Goal: Find specific page/section: Find specific page/section

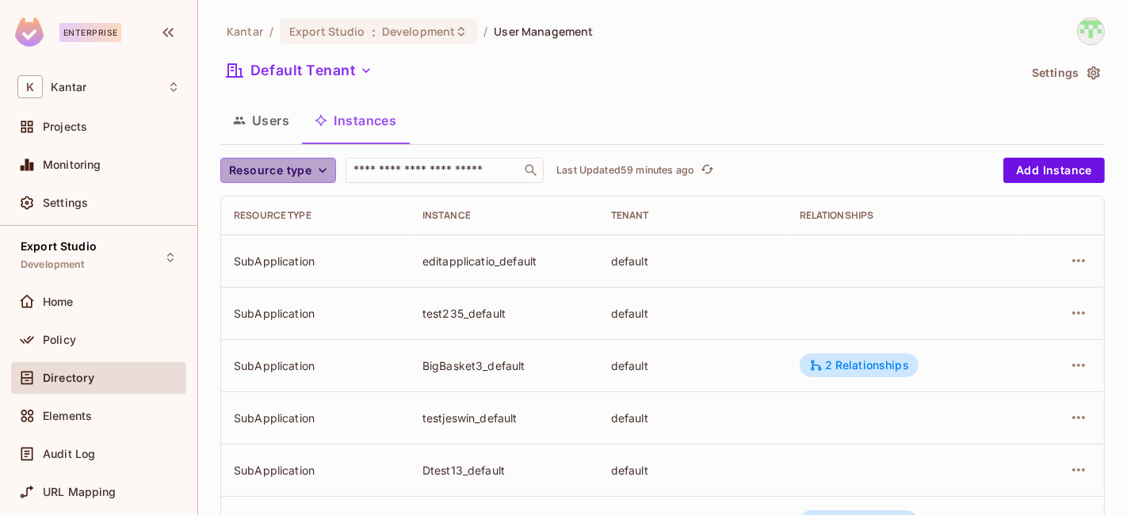
click at [301, 170] on span "Resource type" at bounding box center [270, 171] width 82 height 20
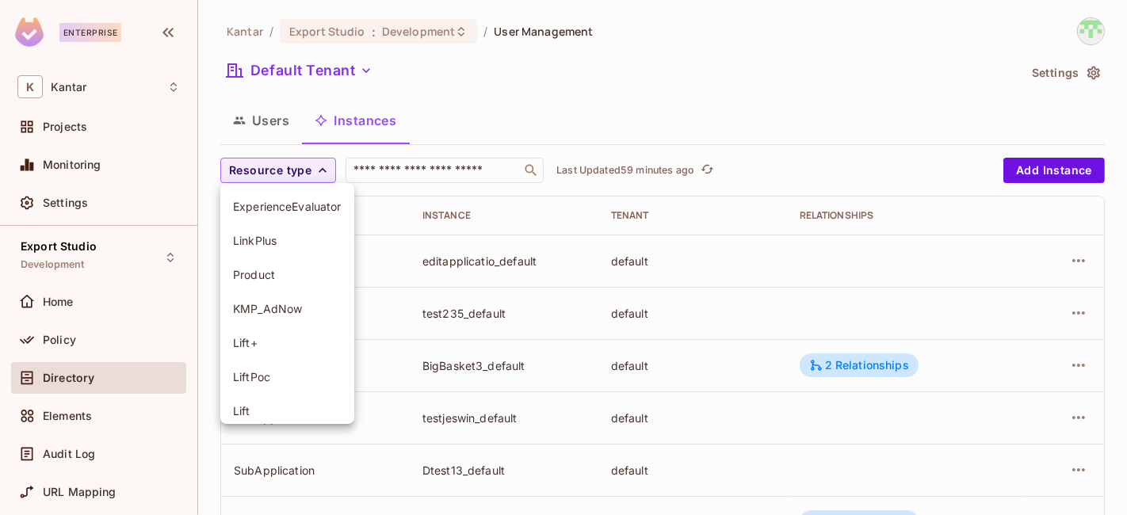
scroll to position [181, 0]
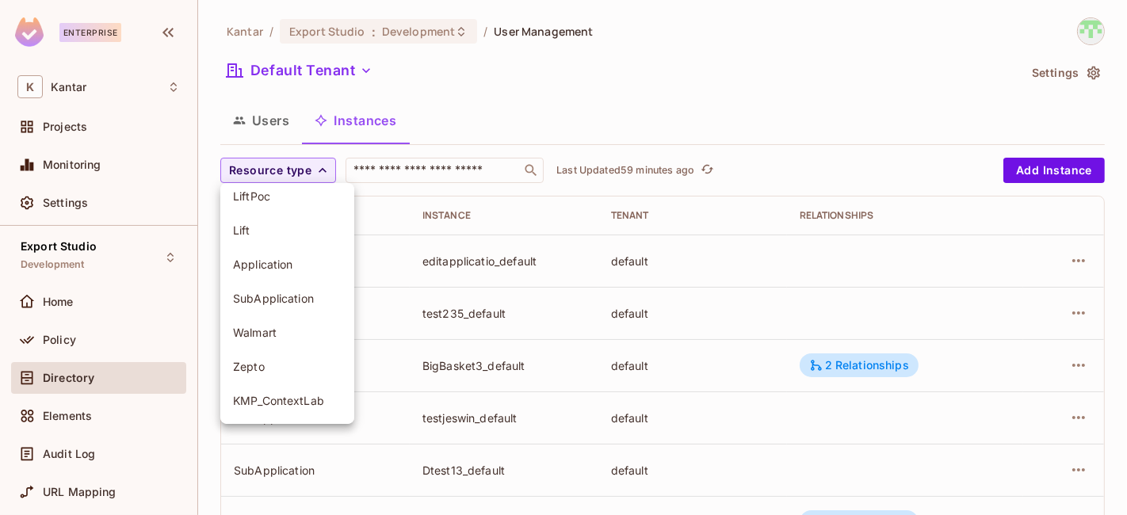
click at [284, 268] on span "Application" at bounding box center [287, 264] width 109 height 15
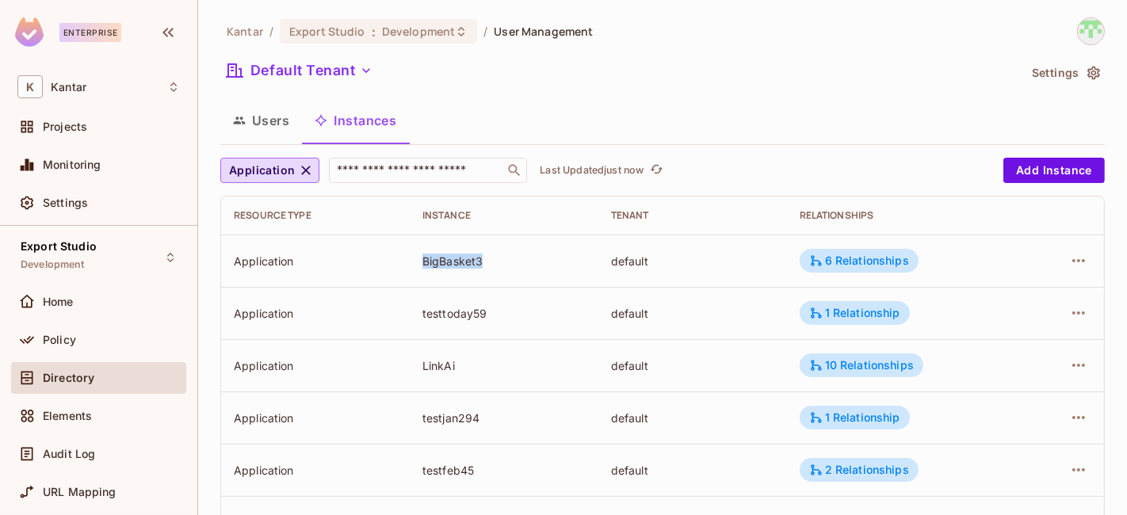
drag, startPoint x: 418, startPoint y: 254, endPoint x: 524, endPoint y: 245, distance: 105.8
click at [524, 245] on td "BigBasket3" at bounding box center [504, 261] width 189 height 52
click at [503, 270] on td "BigBasket3" at bounding box center [504, 261] width 189 height 52
click at [441, 263] on div "BigBasket3" at bounding box center [503, 261] width 163 height 15
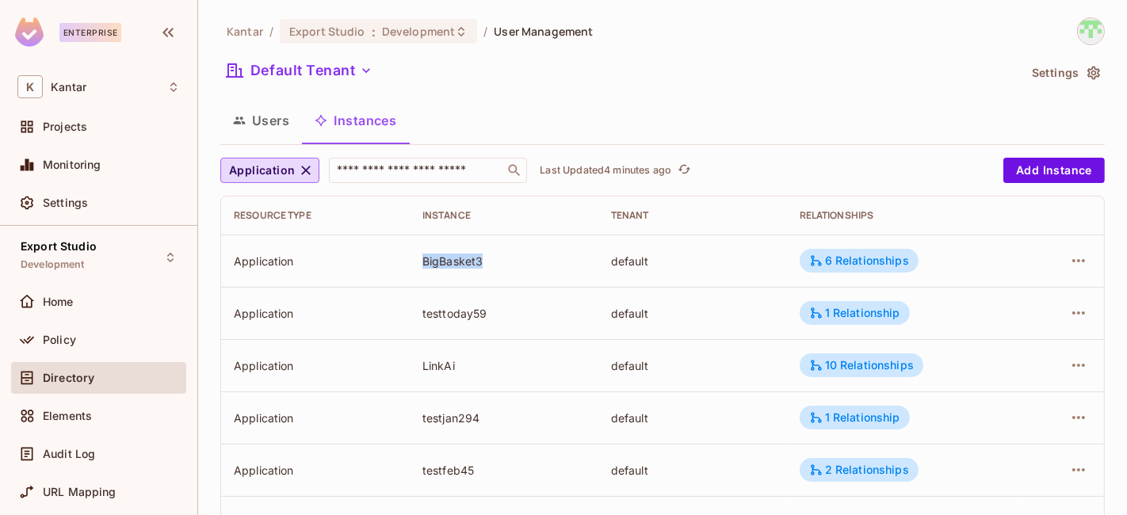
copy div "BigBasket3"
click at [272, 263] on div "Application" at bounding box center [315, 261] width 163 height 15
copy div "Application"
click at [432, 254] on div "BigBasket3" at bounding box center [503, 261] width 163 height 15
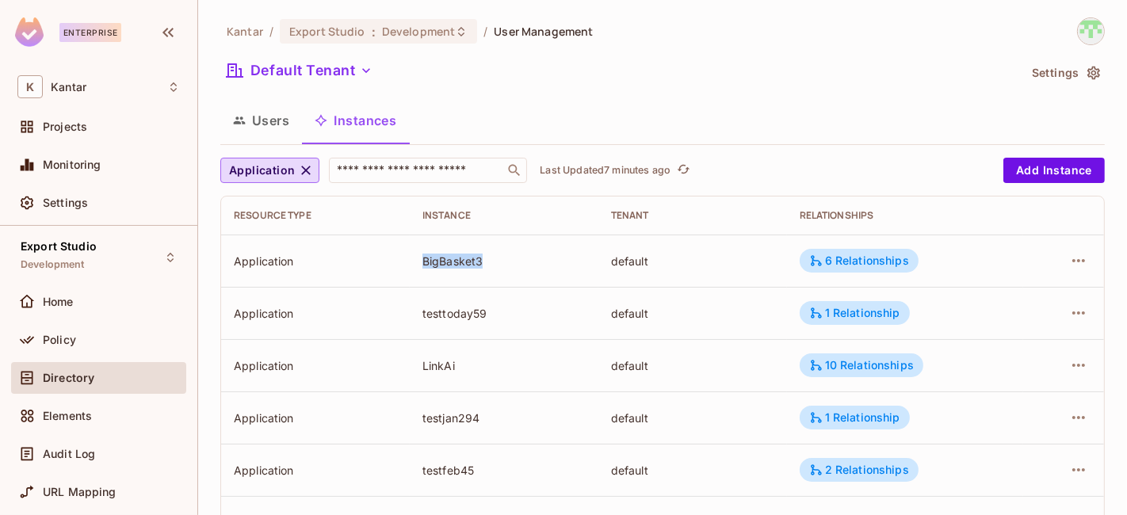
click at [432, 254] on div "BigBasket3" at bounding box center [503, 261] width 163 height 15
copy div "BigBasket3"
click at [444, 261] on div "BigBasket3" at bounding box center [503, 261] width 163 height 15
